Goal: Information Seeking & Learning: Learn about a topic

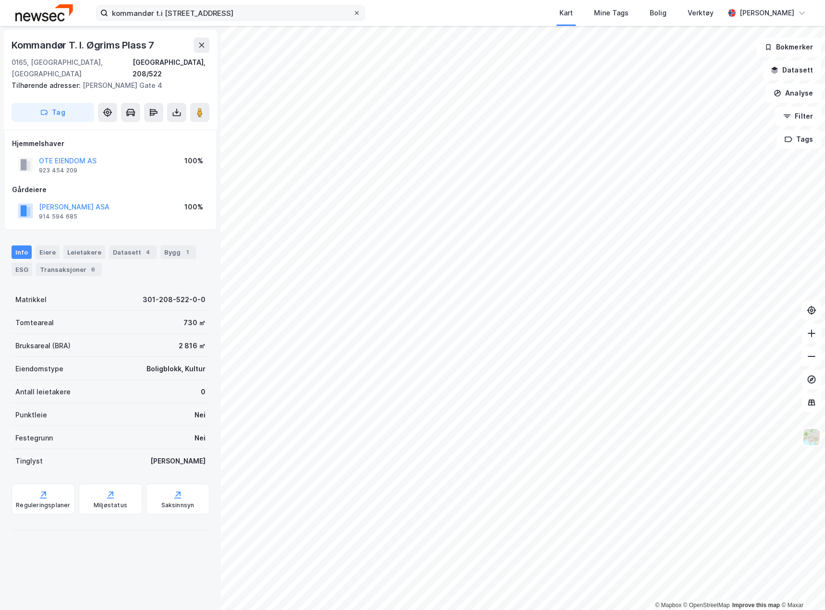
click at [355, 11] on icon at bounding box center [357, 13] width 6 height 6
click at [353, 11] on input "kommandør t.i [STREET_ADDRESS]" at bounding box center [230, 13] width 245 height 14
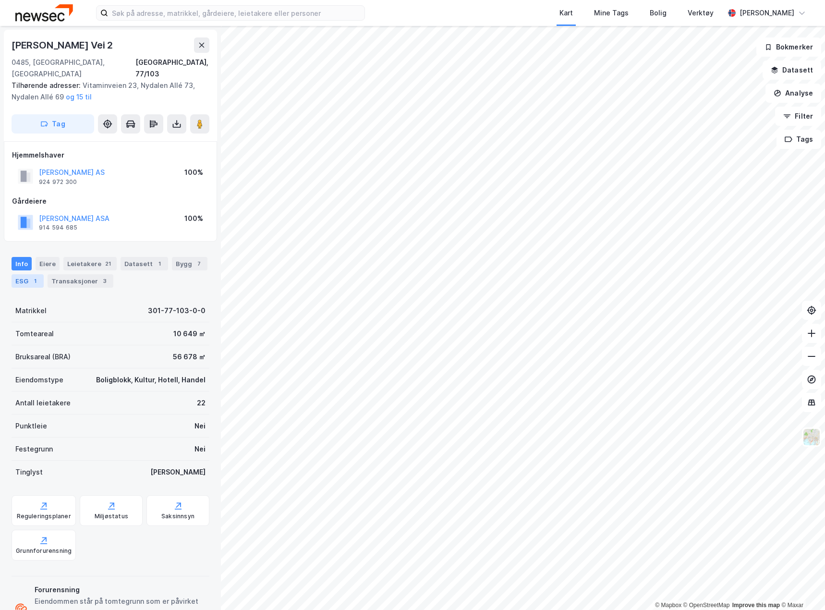
click at [32, 276] on div "1" at bounding box center [35, 281] width 10 height 10
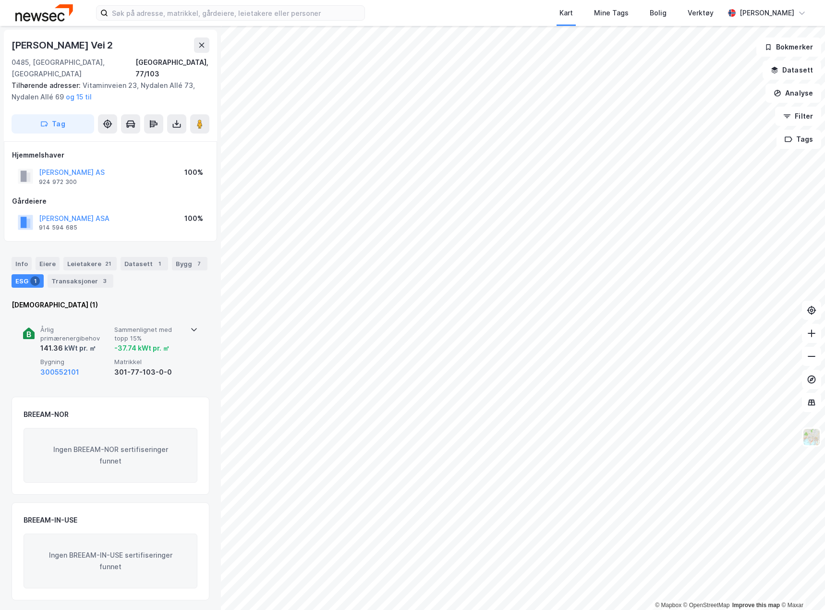
click at [95, 326] on span "Årlig primærenergibehov" at bounding box center [75, 334] width 70 height 17
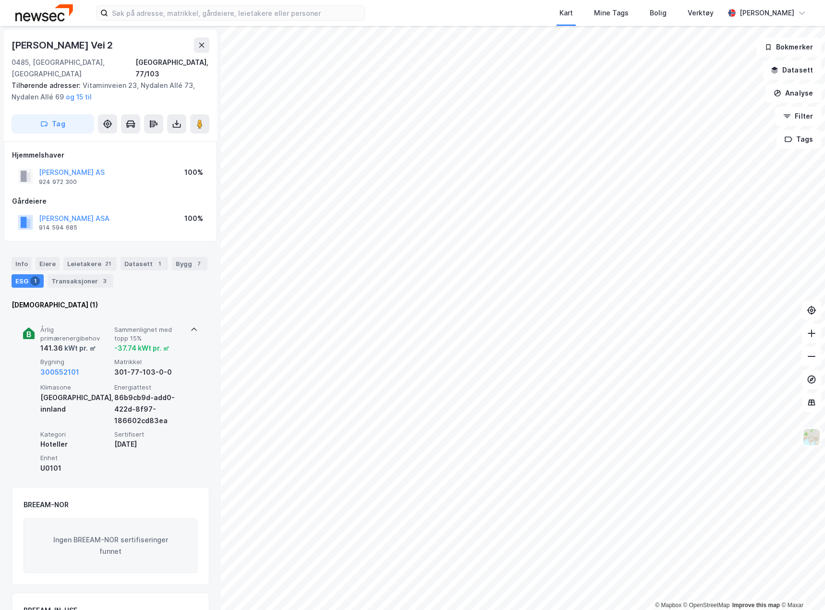
click at [95, 326] on span "Årlig primærenergibehov" at bounding box center [75, 334] width 70 height 17
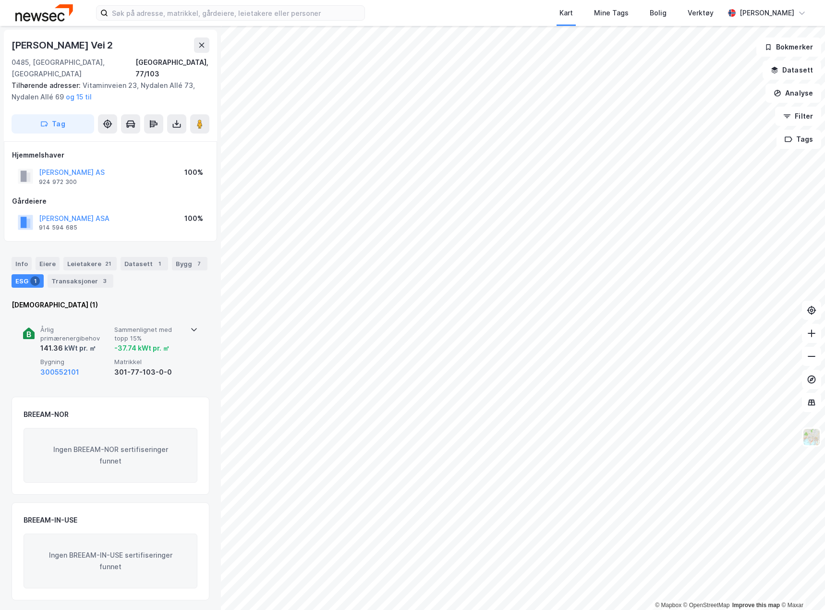
click at [69, 326] on span "Årlig primærenergibehov" at bounding box center [75, 334] width 70 height 17
